Goal: Task Accomplishment & Management: Manage account settings

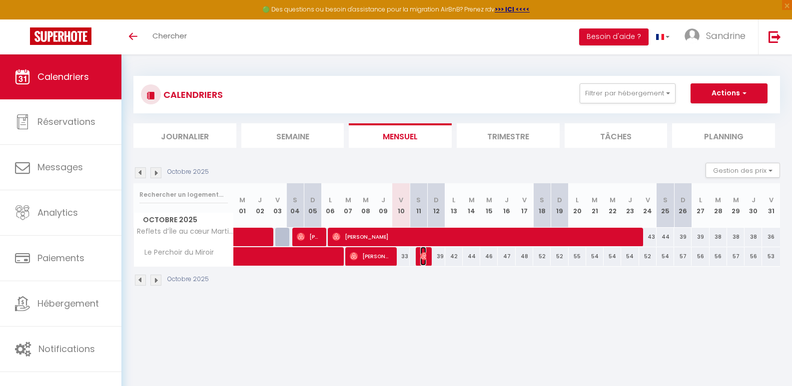
click at [423, 259] on img at bounding box center [424, 256] width 8 height 8
select select "OK"
select select "0"
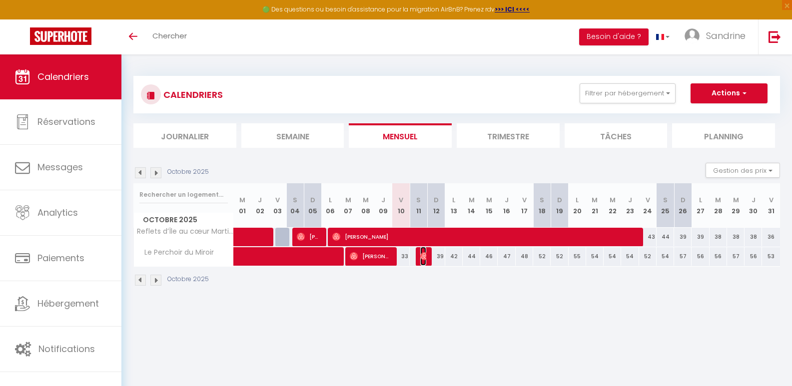
select select "1"
select select
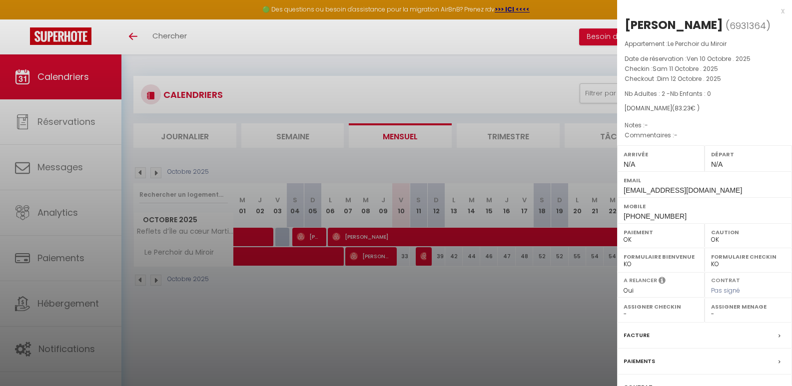
click at [377, 251] on div at bounding box center [396, 193] width 792 height 386
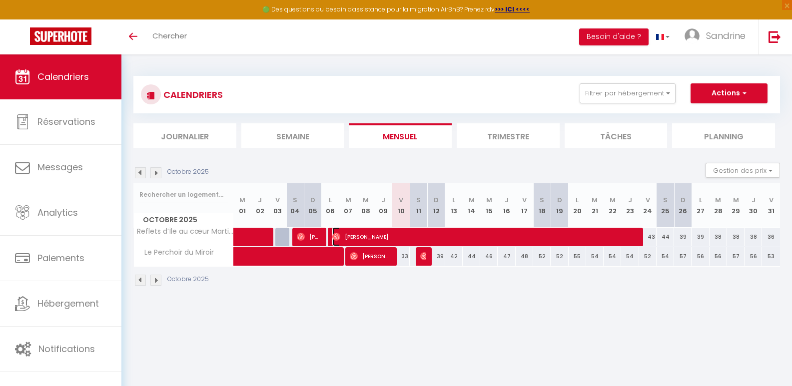
click at [413, 242] on span "[PERSON_NAME]" at bounding box center [483, 236] width 303 height 19
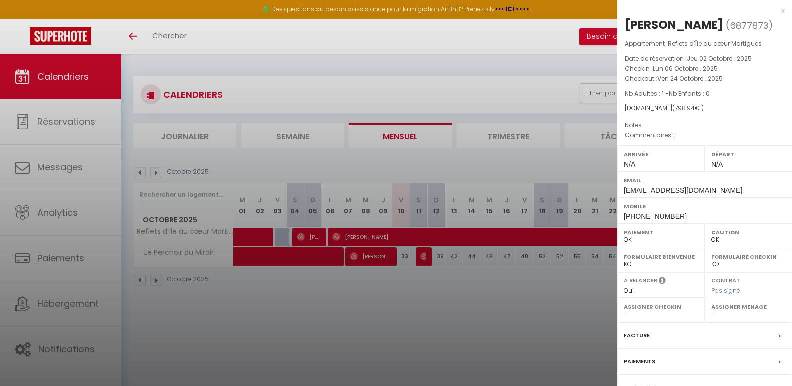
click at [387, 276] on div at bounding box center [396, 193] width 792 height 386
